Goal: Task Accomplishment & Management: Manage account settings

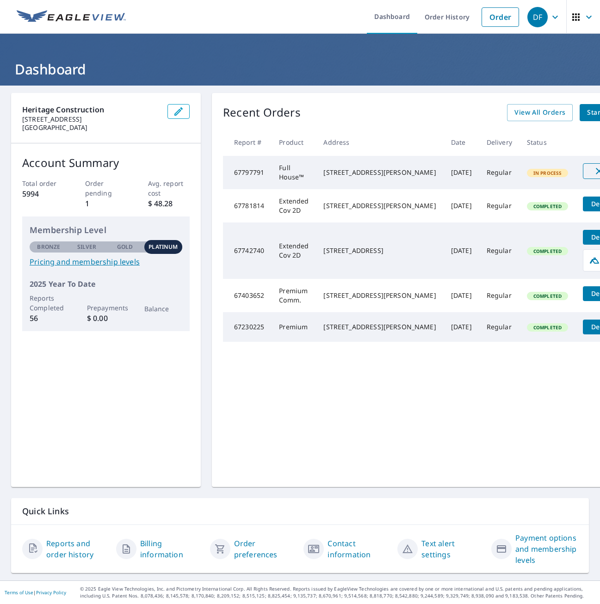
click at [593, 173] on span "Cancel" at bounding box center [612, 171] width 38 height 11
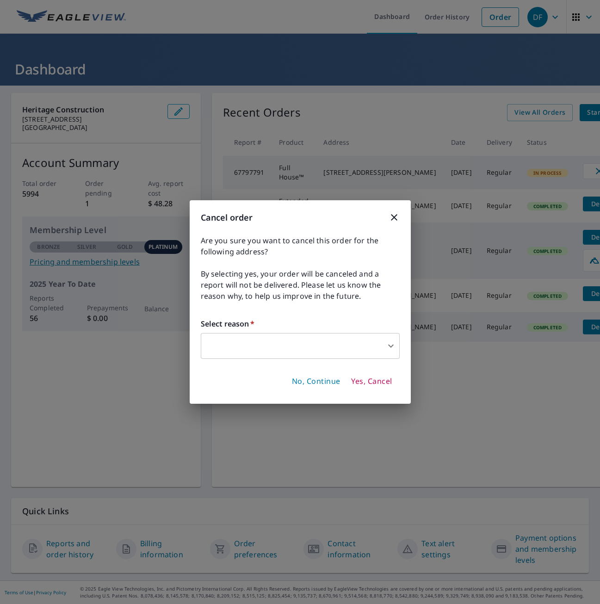
click at [364, 381] on span "Yes, Cancel" at bounding box center [371, 382] width 41 height 10
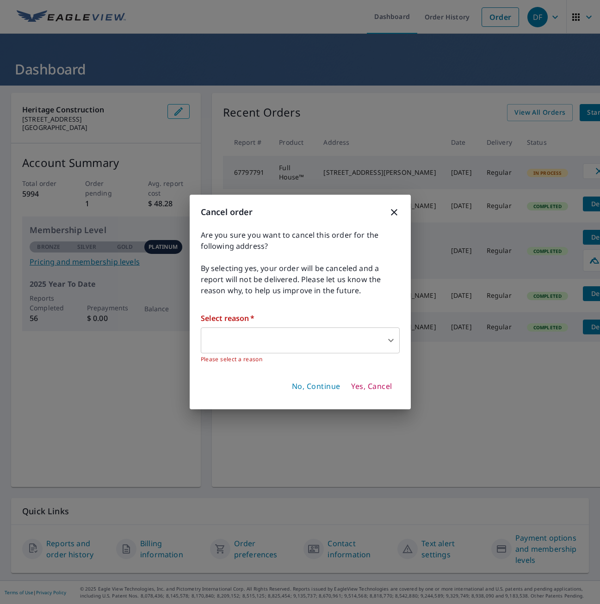
click at [352, 343] on body "DF DF Dashboard Order History Order DF Dashboard Heritage Construction [STREET_…" at bounding box center [300, 302] width 600 height 604
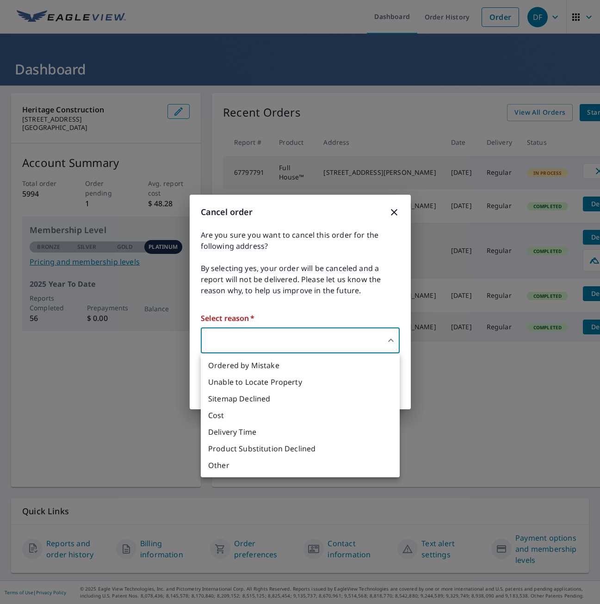
click at [316, 370] on li "Ordered by Mistake" at bounding box center [300, 365] width 199 height 17
type input "30"
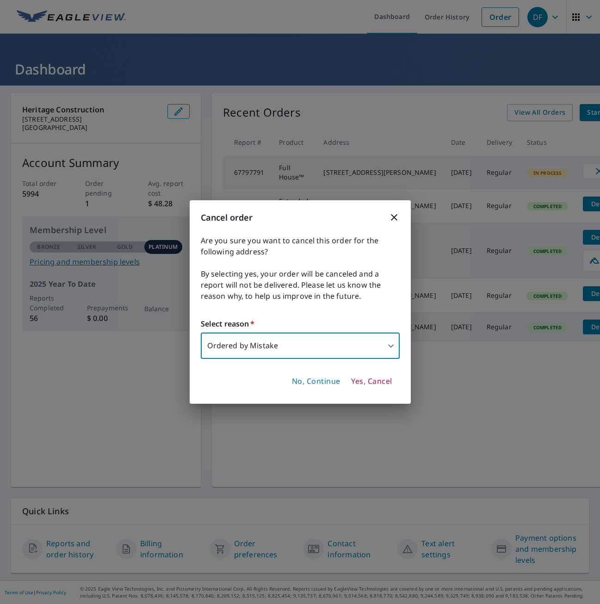
click at [380, 381] on span "Yes, Cancel" at bounding box center [371, 382] width 41 height 10
